Goal: Register for event/course

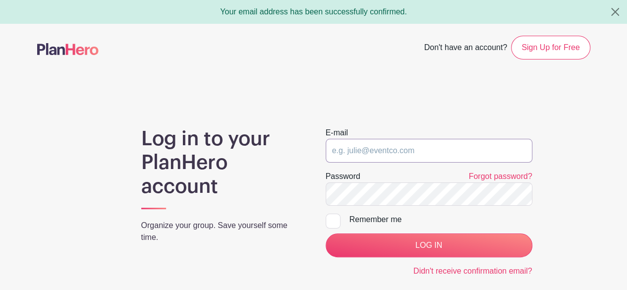
click at [455, 151] on input "email" at bounding box center [428, 151] width 207 height 24
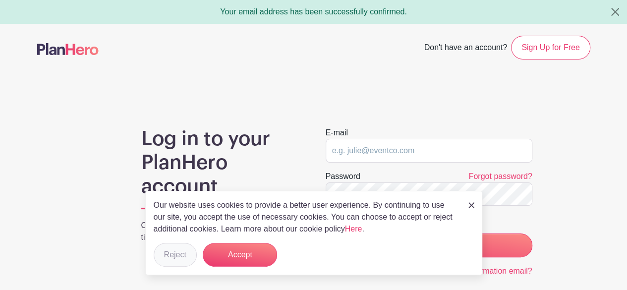
click at [176, 259] on button "Reject" at bounding box center [175, 255] width 43 height 24
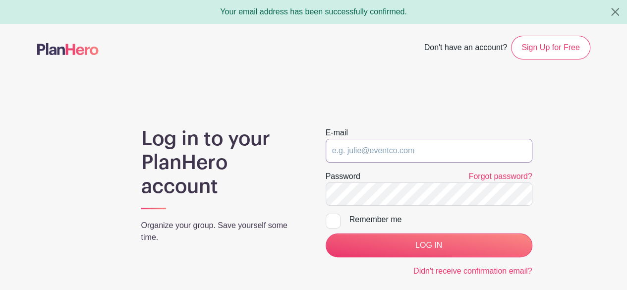
click at [451, 155] on input "email" at bounding box center [428, 151] width 207 height 24
type input "biologistatwork@gmail.com"
click at [331, 224] on div at bounding box center [332, 221] width 15 height 15
click at [331, 220] on input "Remember me" at bounding box center [328, 217] width 6 height 6
checkbox input "true"
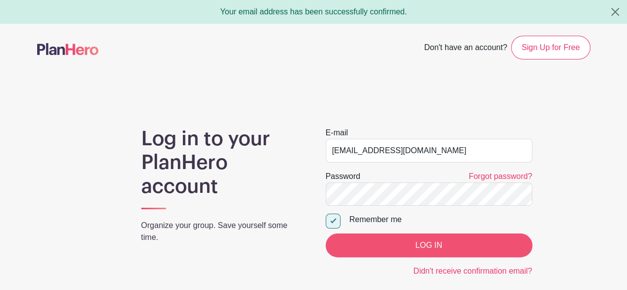
click at [404, 240] on input "LOG IN" at bounding box center [428, 245] width 207 height 24
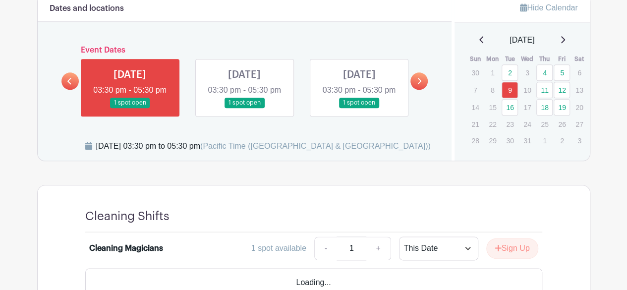
scroll to position [513, 0]
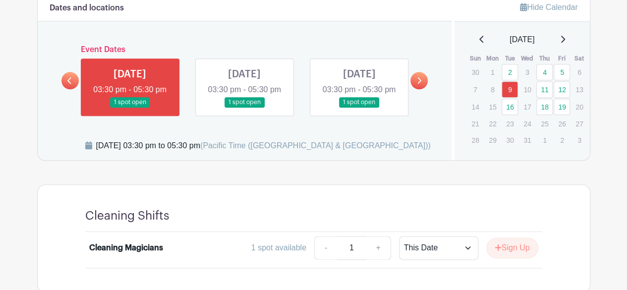
click at [244, 107] on link at bounding box center [244, 107] width 0 height 0
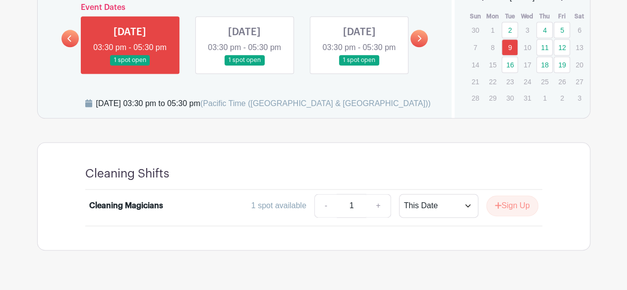
scroll to position [589, 0]
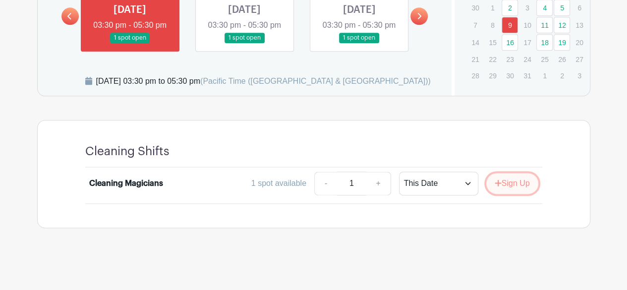
click at [514, 186] on button "Sign Up" at bounding box center [512, 183] width 52 height 21
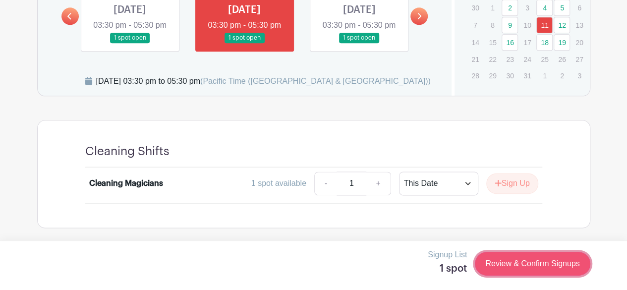
click at [556, 263] on link "Review & Confirm Signups" at bounding box center [532, 264] width 115 height 24
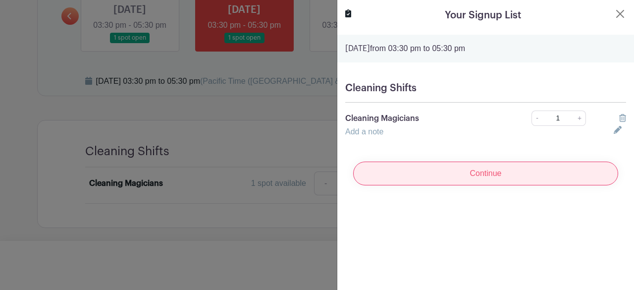
click at [562, 175] on input "Continue" at bounding box center [485, 173] width 265 height 24
click at [544, 172] on input "Continue" at bounding box center [485, 173] width 265 height 24
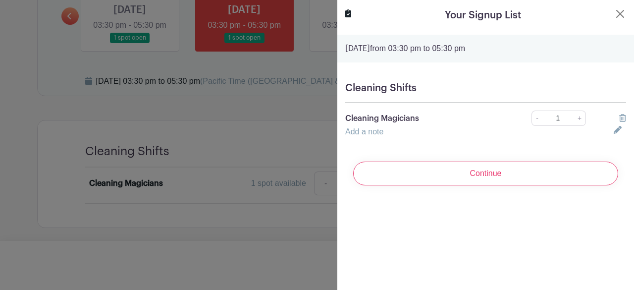
click at [614, 132] on icon at bounding box center [618, 130] width 8 height 8
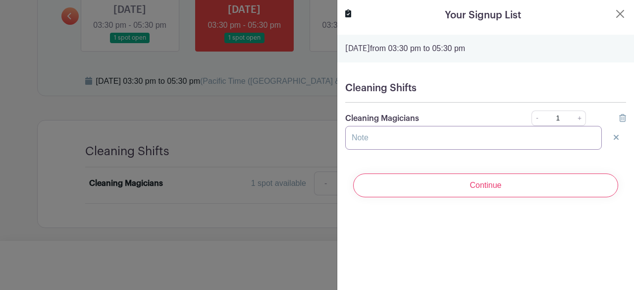
click at [473, 134] on input "text" at bounding box center [473, 138] width 257 height 24
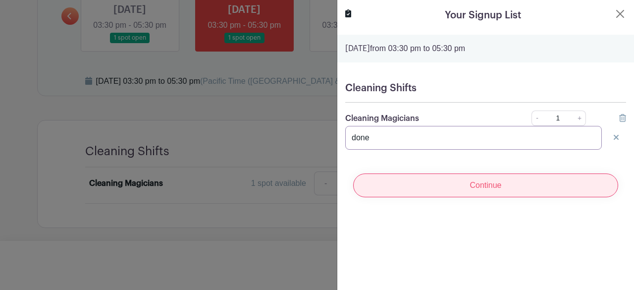
type input "done"
click at [536, 185] on input "Continue" at bounding box center [485, 185] width 265 height 24
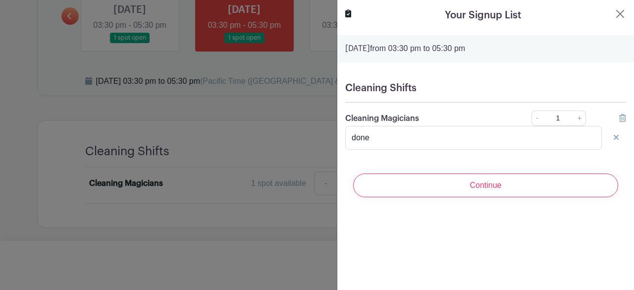
click at [614, 137] on icon at bounding box center [616, 137] width 5 height 5
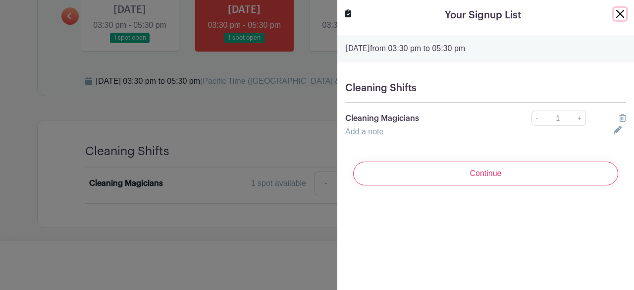
click at [614, 10] on button "Close" at bounding box center [620, 14] width 12 height 12
